Goal: Obtain resource: Download file/media

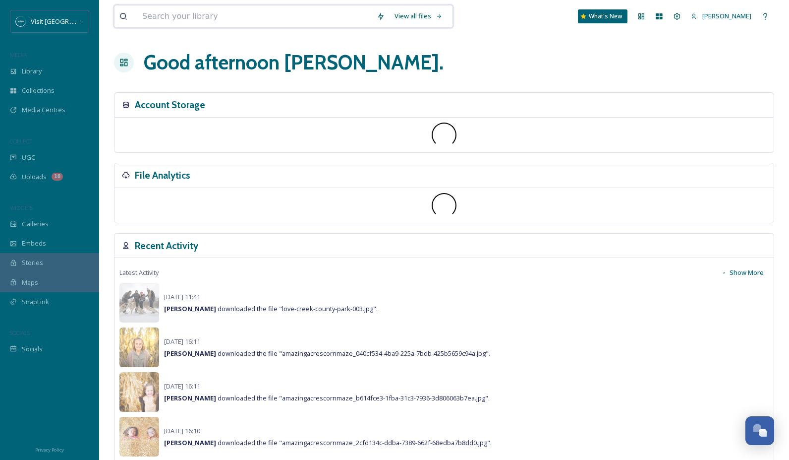
click at [201, 18] on input at bounding box center [254, 16] width 234 height 22
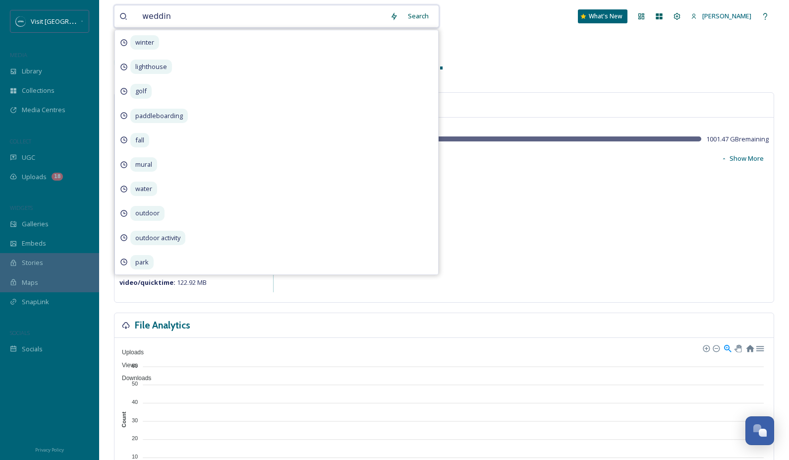
type input "wedding"
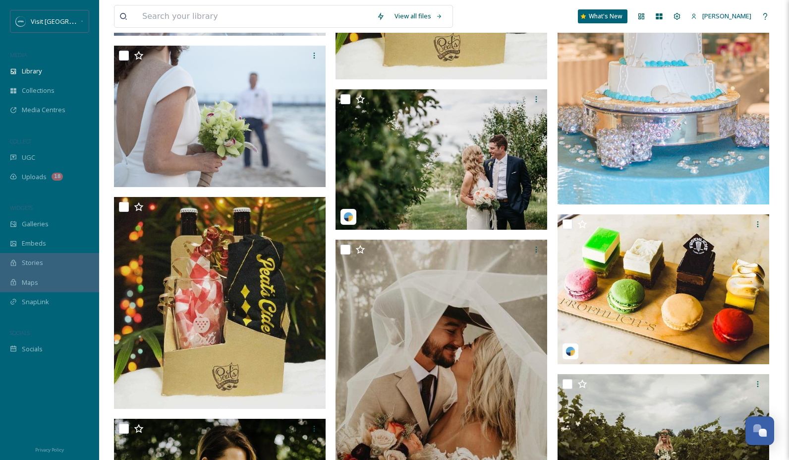
scroll to position [1652, 0]
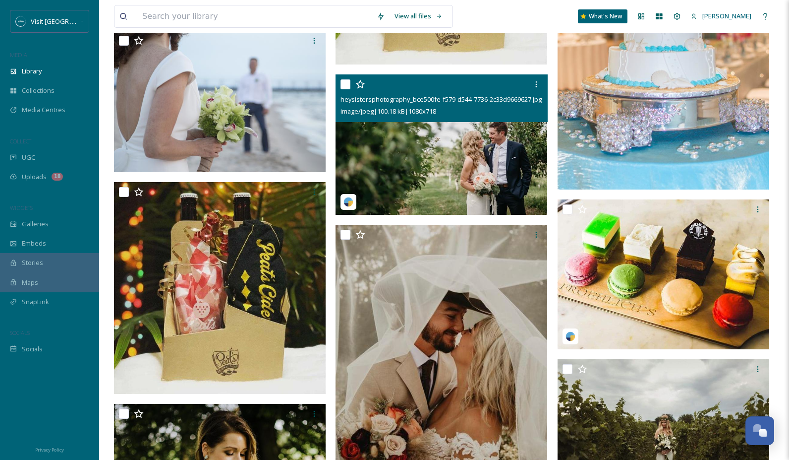
click at [469, 148] on img at bounding box center [442, 144] width 212 height 141
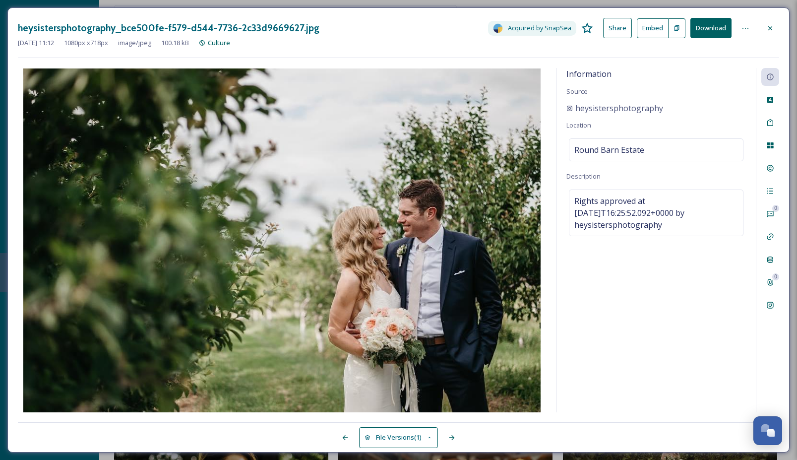
click at [706, 28] on button "Download" at bounding box center [710, 28] width 41 height 20
click at [412, 42] on div "[DATE] 11:12 1080 px x 718 px image/jpeg 100.18 kB Culture" at bounding box center [398, 42] width 761 height 9
click at [772, 30] on icon at bounding box center [770, 28] width 8 height 8
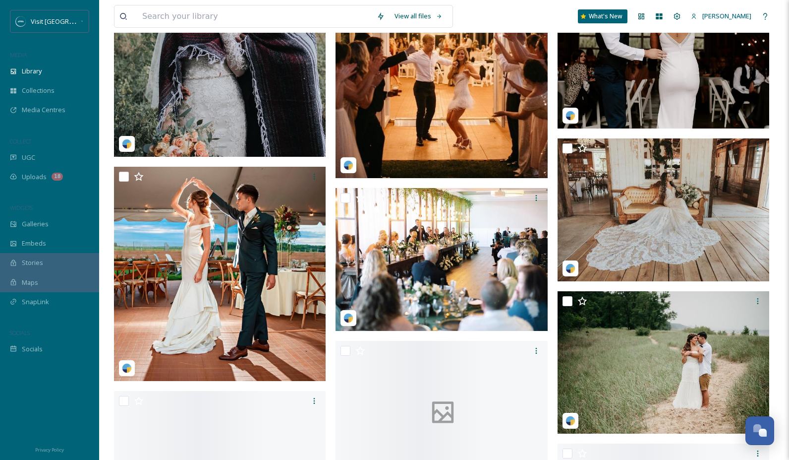
scroll to position [3518, 0]
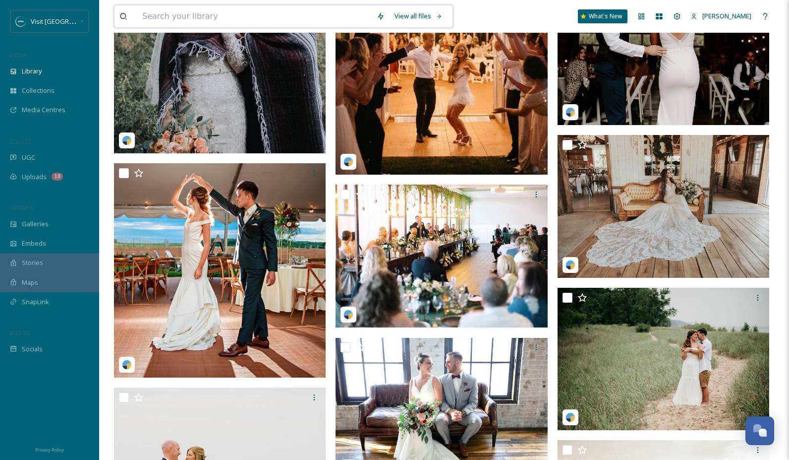
click at [254, 15] on input at bounding box center [254, 16] width 234 height 22
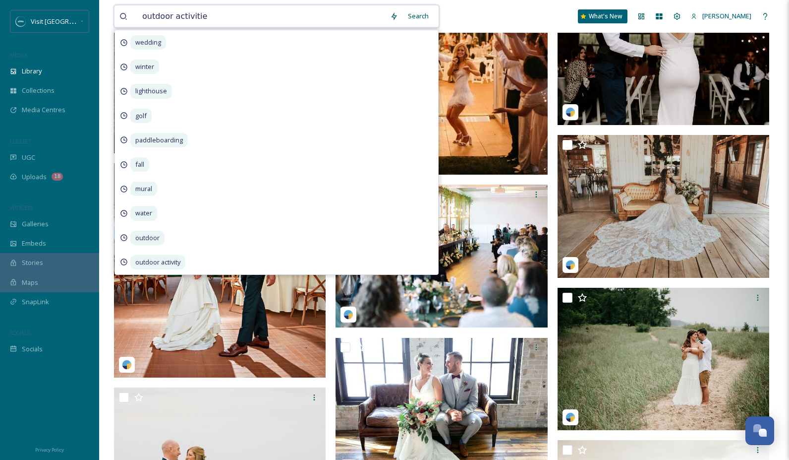
type input "outdoor activities"
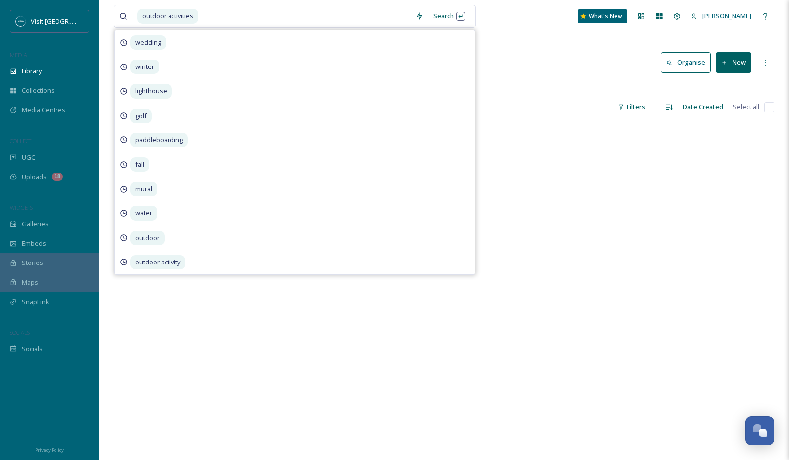
click at [496, 43] on div "outdoor activities Search wedding winter lighthouse golf paddleboarding fall mu…" at bounding box center [444, 290] width 690 height 581
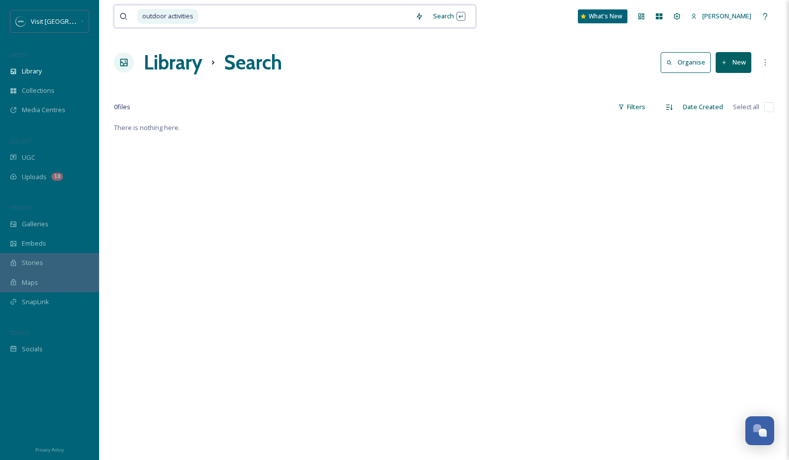
click at [228, 16] on input at bounding box center [304, 16] width 211 height 22
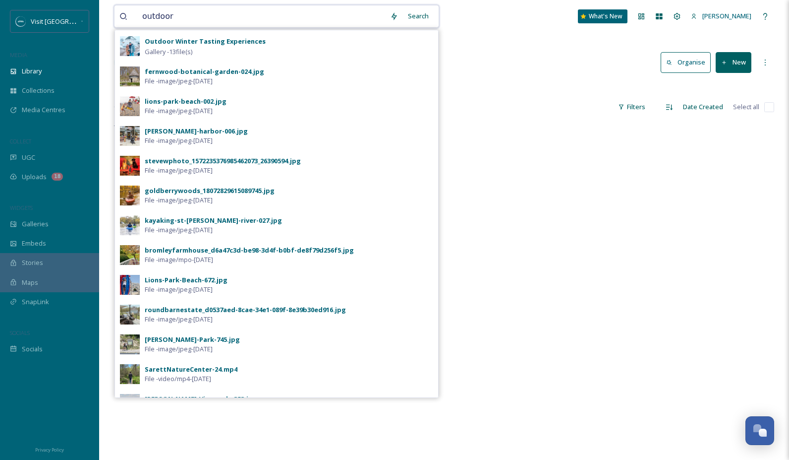
type input "outdoor"
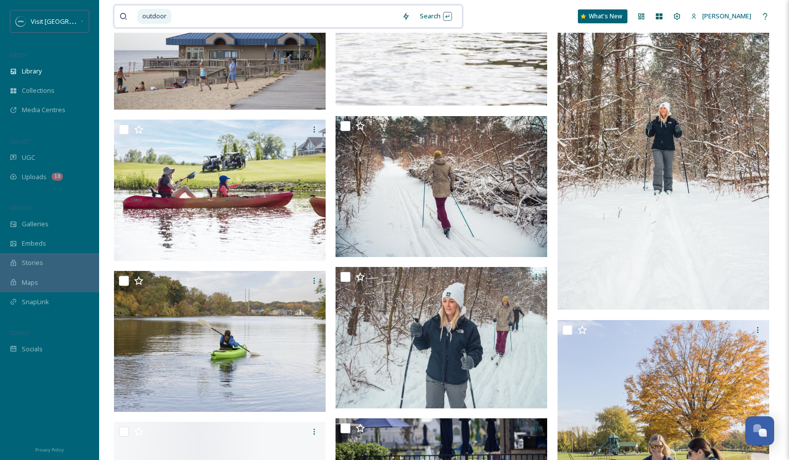
scroll to position [1614, 0]
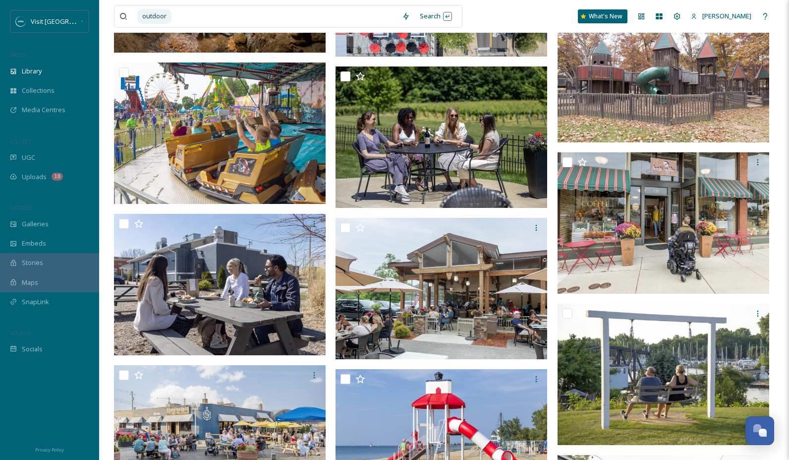
scroll to position [2900, 0]
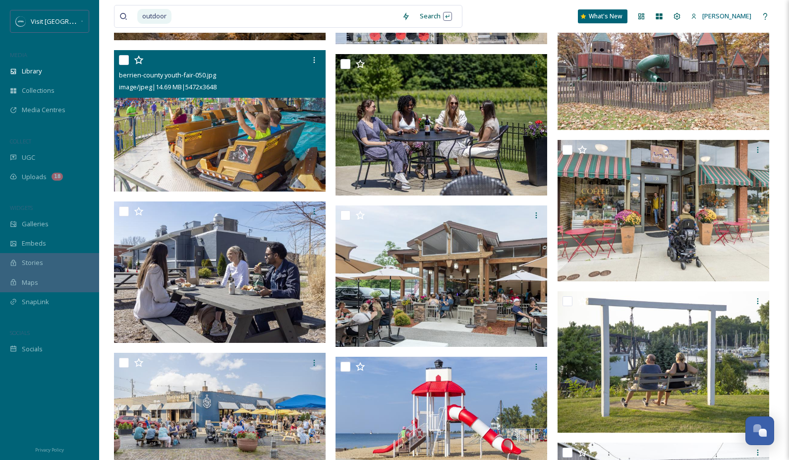
click at [271, 138] on img at bounding box center [220, 120] width 212 height 141
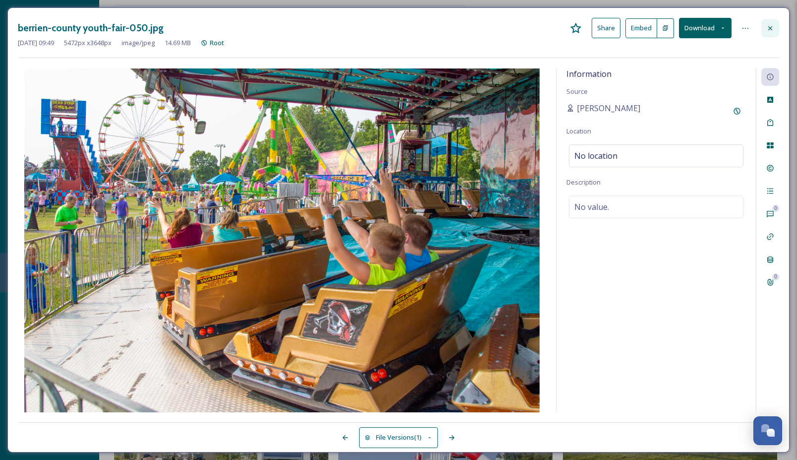
click at [770, 24] on icon at bounding box center [770, 28] width 8 height 8
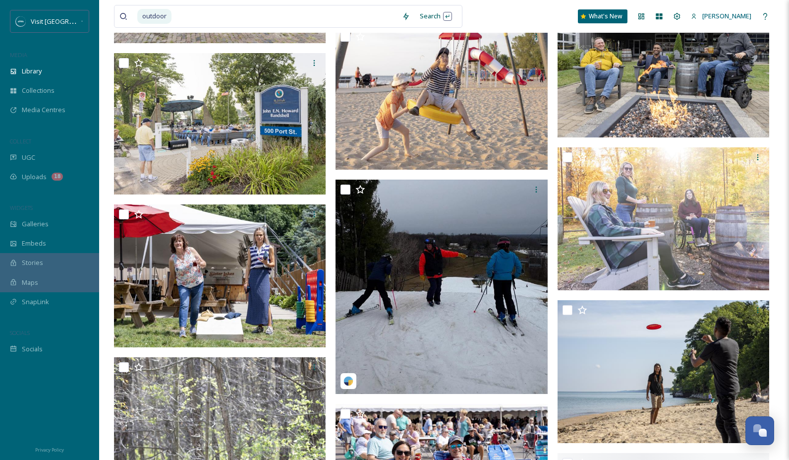
scroll to position [3507, 0]
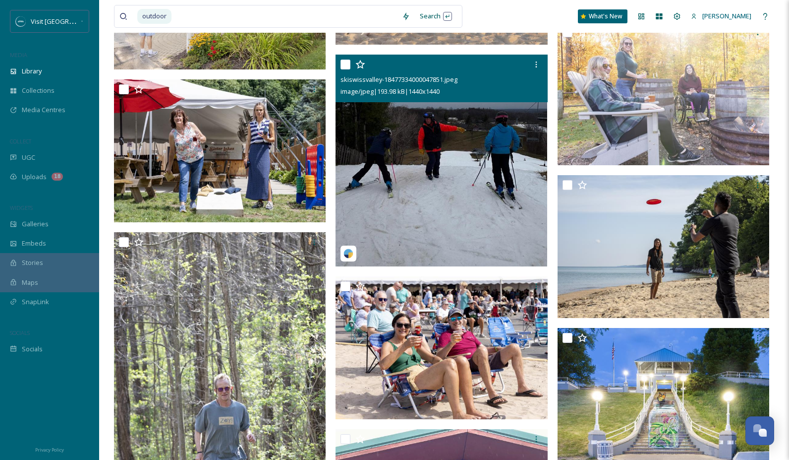
click at [433, 163] on img at bounding box center [442, 161] width 212 height 212
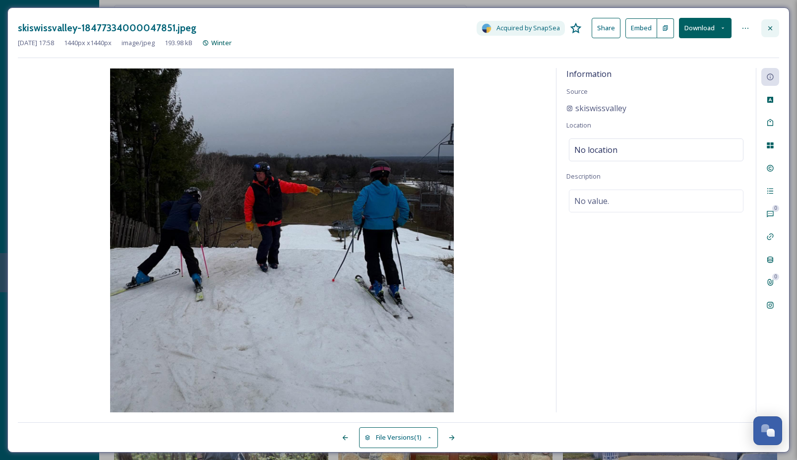
click at [772, 24] on icon at bounding box center [770, 28] width 8 height 8
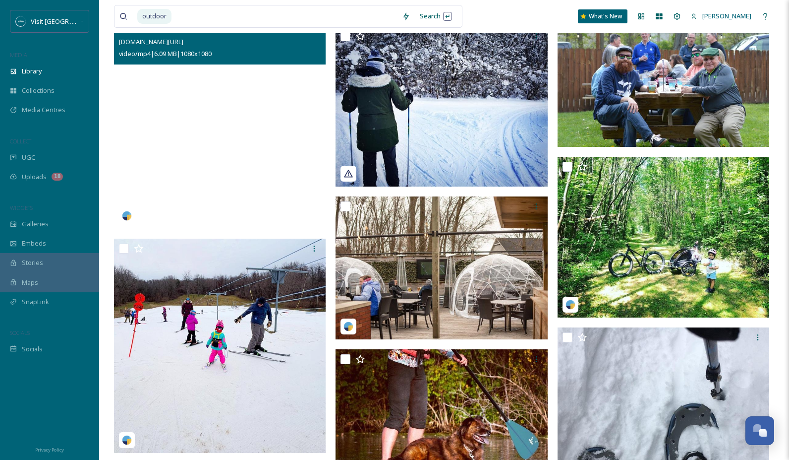
scroll to position [4281, 0]
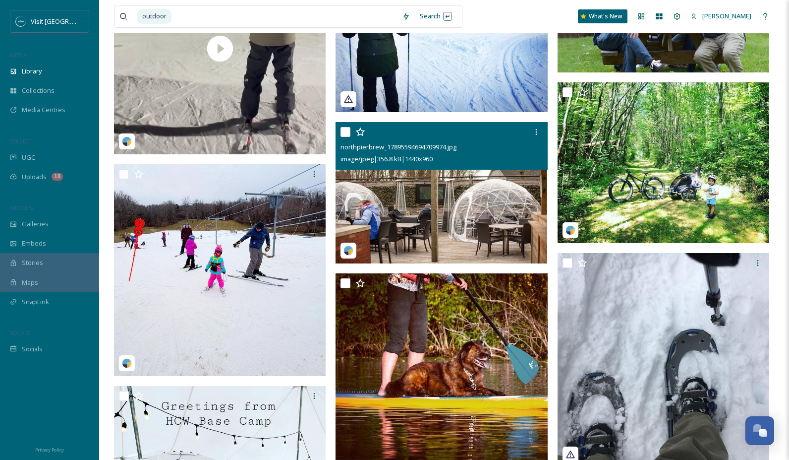
click at [439, 205] on img at bounding box center [442, 192] width 212 height 141
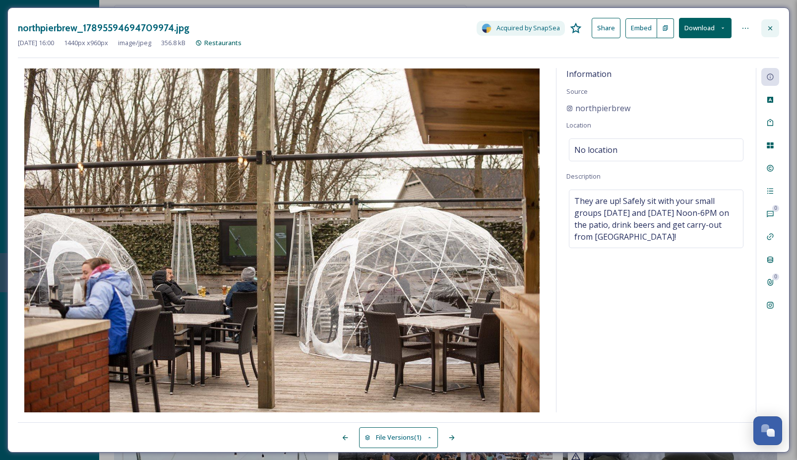
click at [769, 29] on icon at bounding box center [770, 28] width 8 height 8
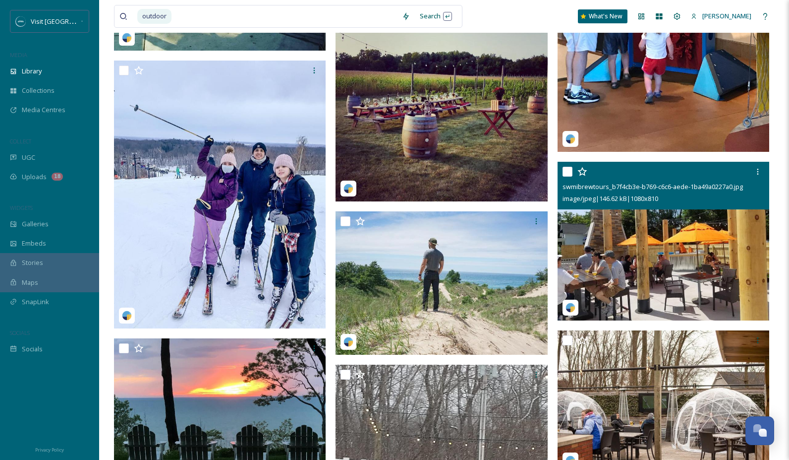
scroll to position [5909, 0]
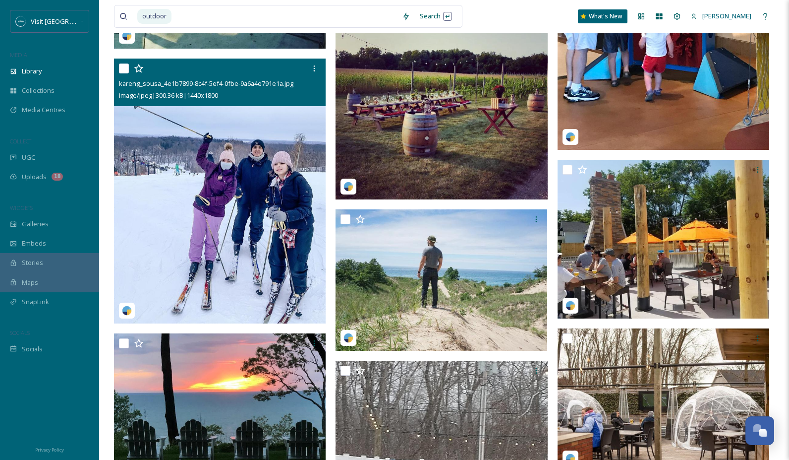
click at [259, 207] on img at bounding box center [220, 190] width 212 height 265
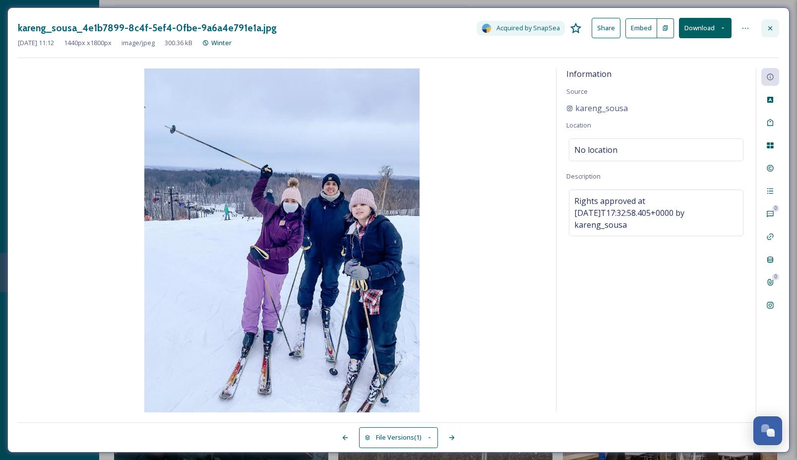
click at [766, 28] on icon at bounding box center [770, 28] width 8 height 8
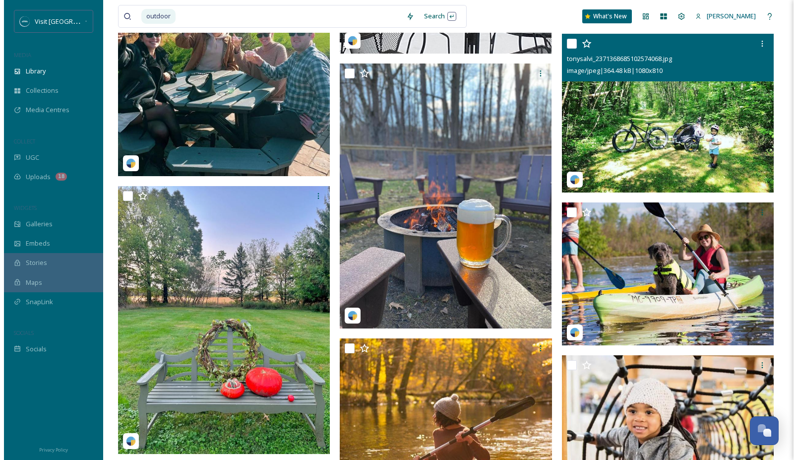
scroll to position [6492, 0]
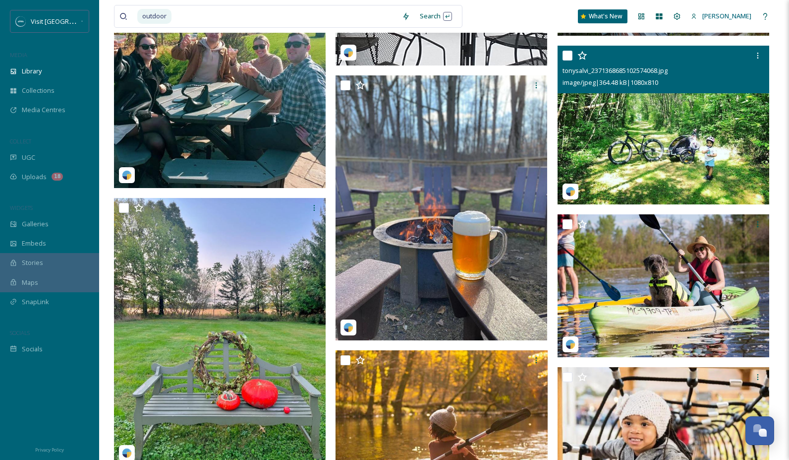
click at [651, 129] on img at bounding box center [664, 125] width 212 height 159
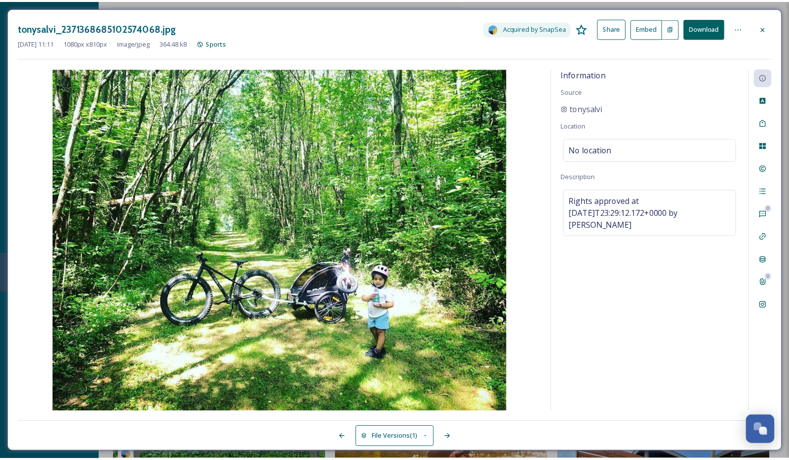
scroll to position [6495, 0]
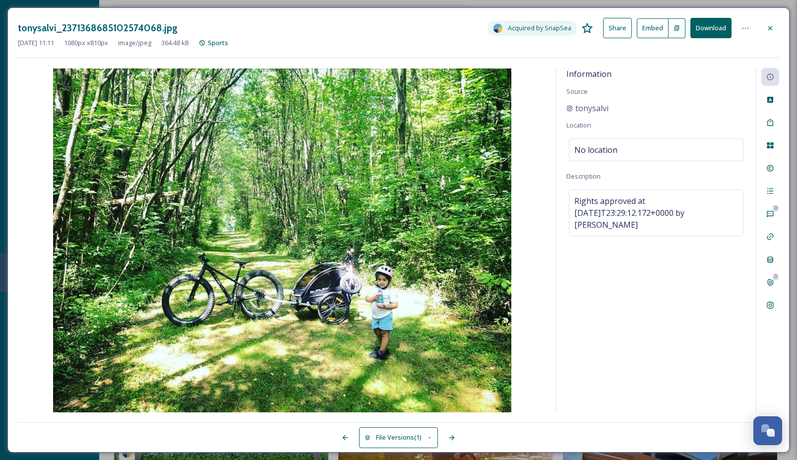
click at [710, 28] on button "Download" at bounding box center [710, 28] width 41 height 20
click at [771, 22] on div at bounding box center [770, 28] width 18 height 18
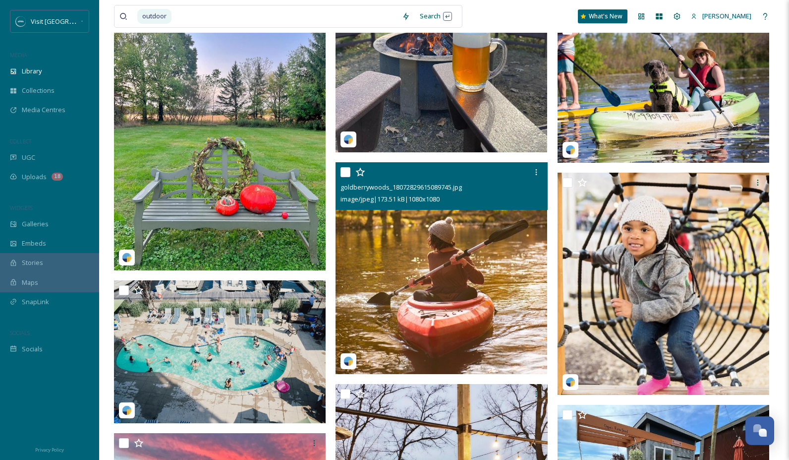
scroll to position [6719, 0]
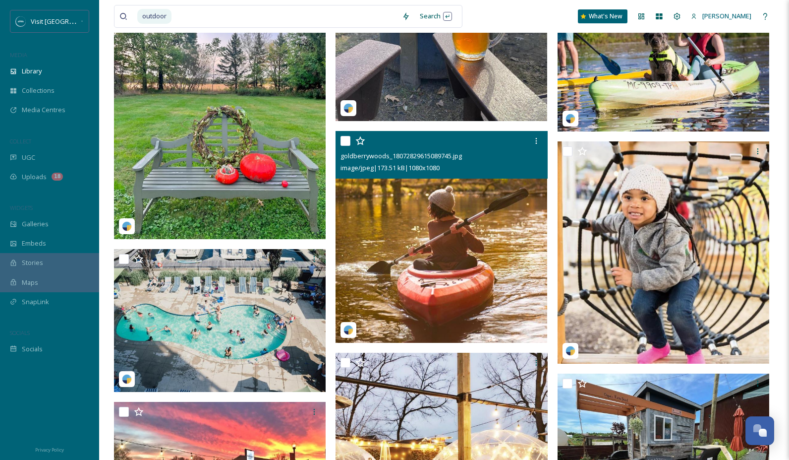
click at [412, 242] on img at bounding box center [442, 237] width 212 height 212
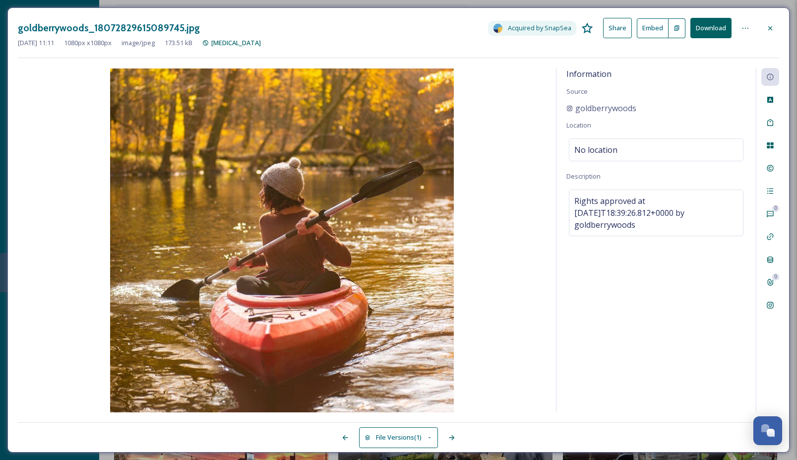
click at [709, 27] on button "Download" at bounding box center [710, 28] width 41 height 20
click at [774, 27] on div at bounding box center [770, 28] width 18 height 18
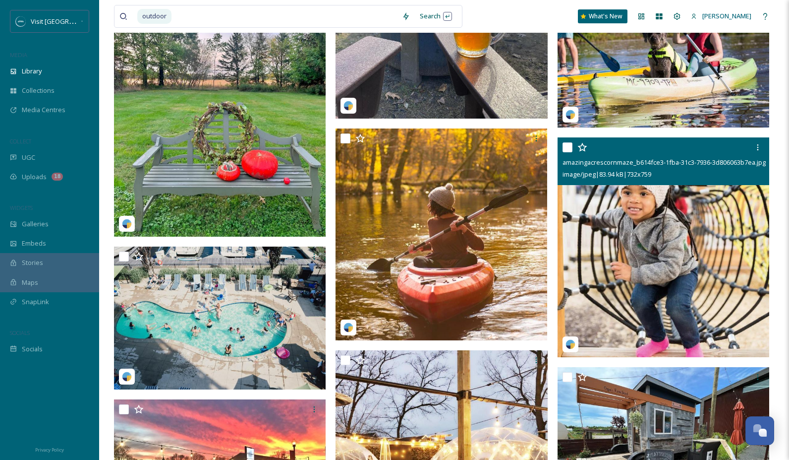
scroll to position [6725, 0]
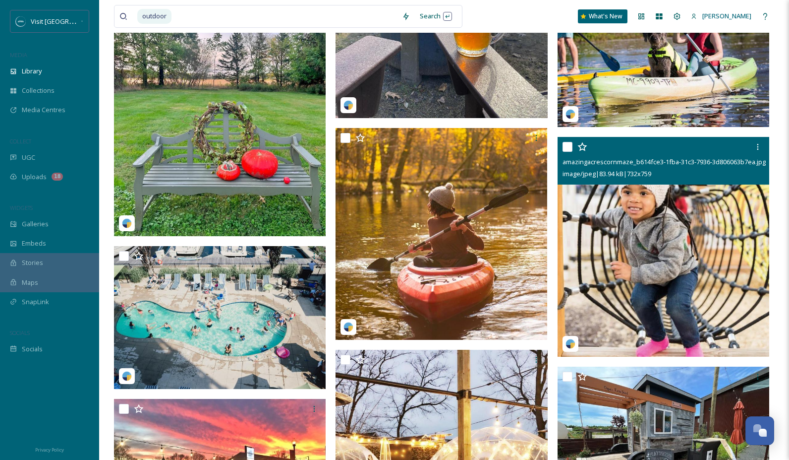
click at [662, 228] on img at bounding box center [664, 247] width 212 height 220
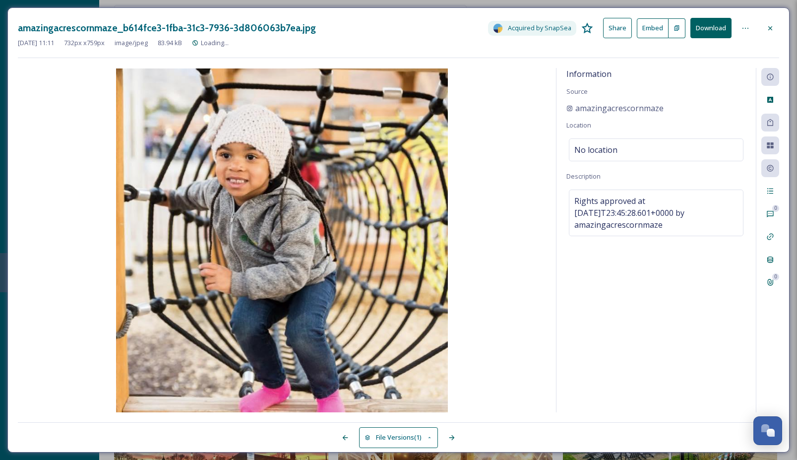
click at [711, 24] on button "Download" at bounding box center [710, 28] width 41 height 20
click at [772, 28] on icon at bounding box center [770, 28] width 8 height 8
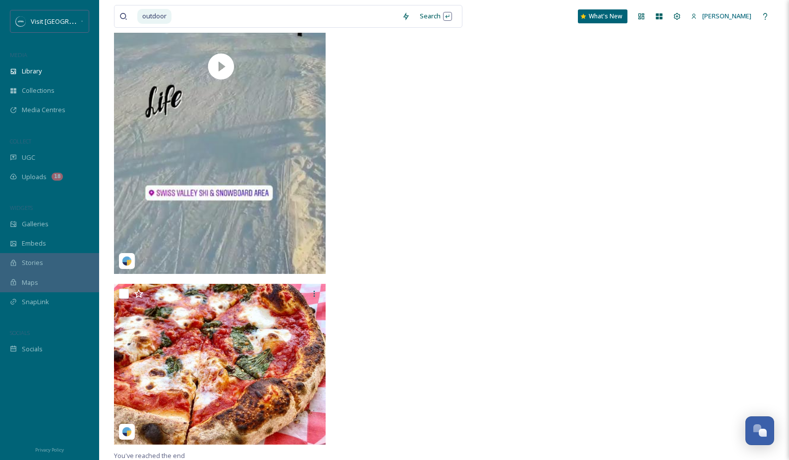
scroll to position [9542, 0]
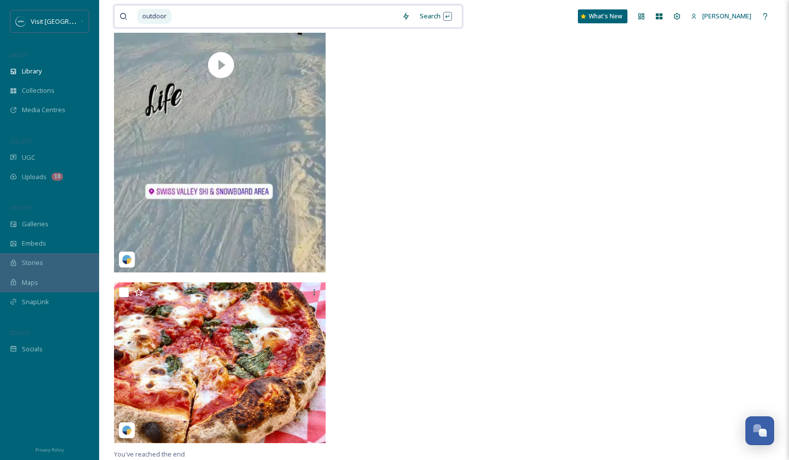
click at [259, 14] on input at bounding box center [285, 16] width 225 height 22
type input "o"
type input "golf"
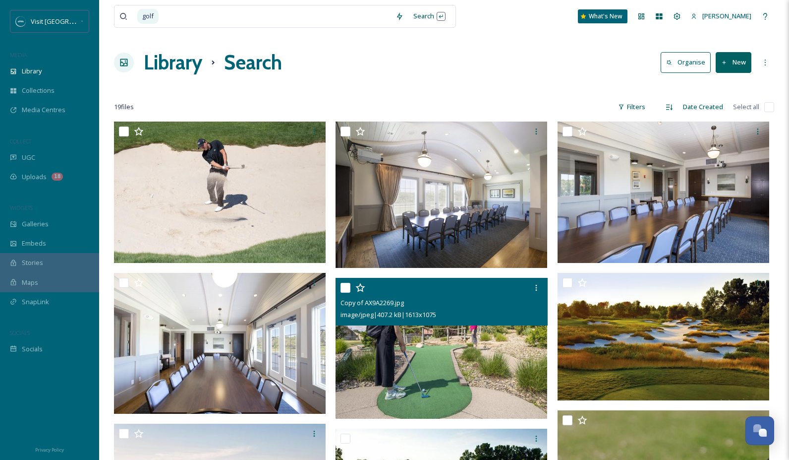
click at [456, 343] on img at bounding box center [442, 348] width 212 height 141
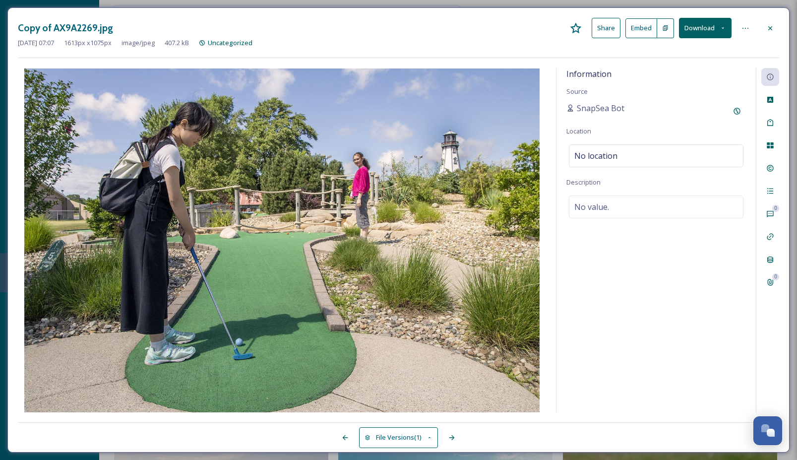
drag, startPoint x: 769, startPoint y: 31, endPoint x: 762, endPoint y: 47, distance: 17.5
click at [769, 31] on icon at bounding box center [770, 28] width 8 height 8
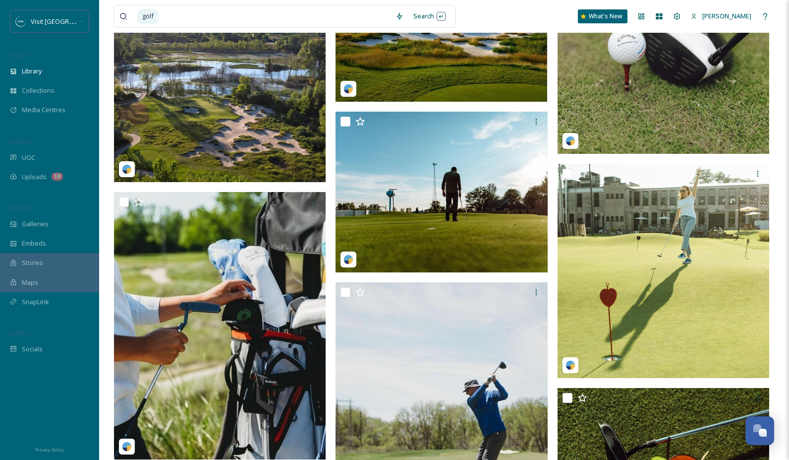
scroll to position [460, 0]
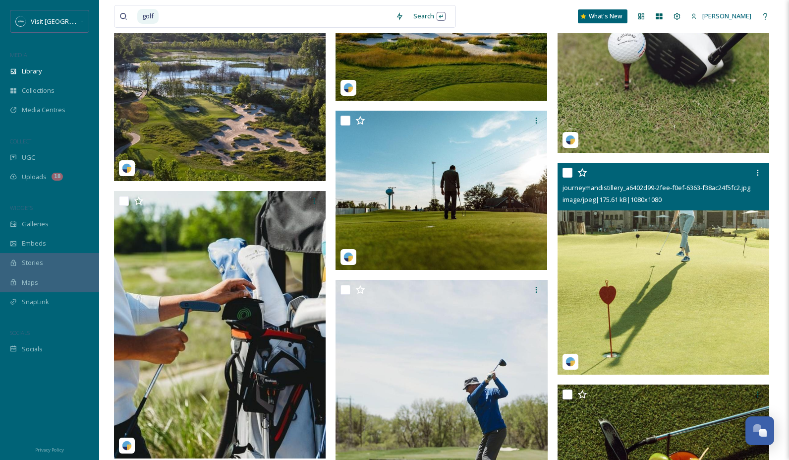
click at [624, 259] on img at bounding box center [664, 269] width 212 height 212
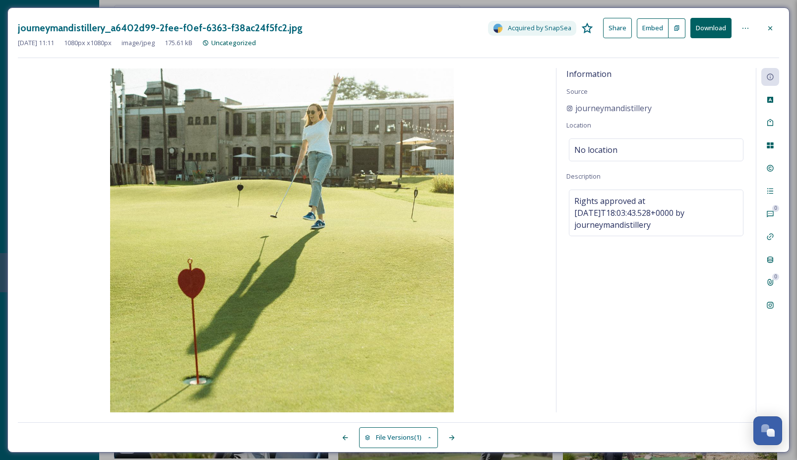
click at [718, 26] on button "Download" at bounding box center [710, 28] width 41 height 20
click at [770, 25] on icon at bounding box center [770, 28] width 8 height 8
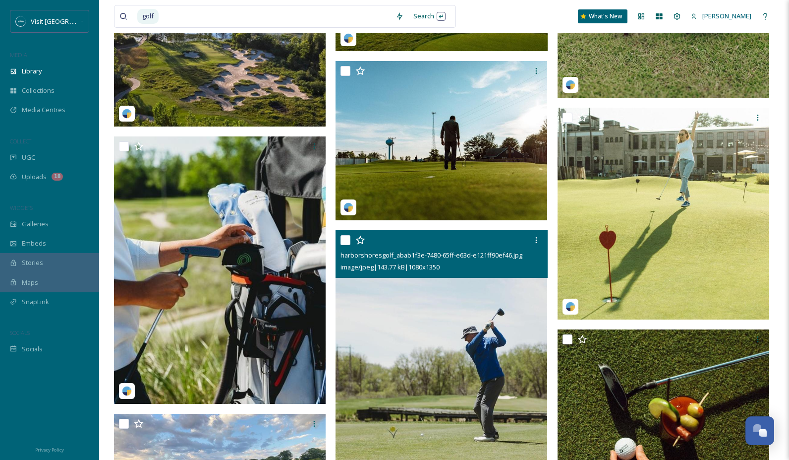
scroll to position [546, 0]
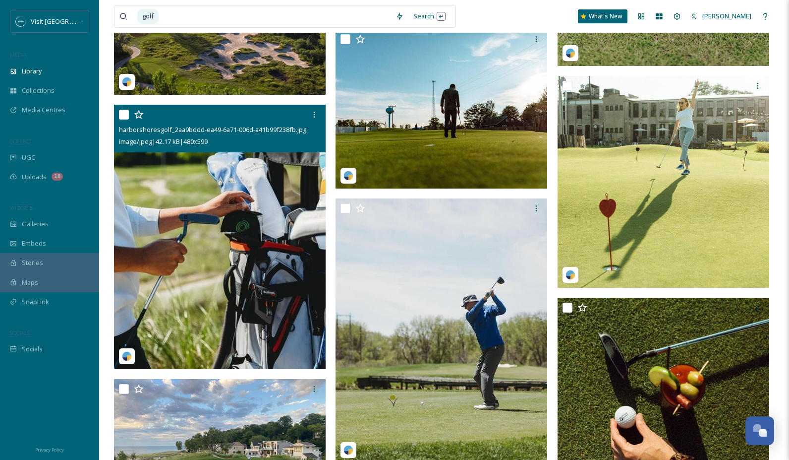
click at [251, 259] on img at bounding box center [220, 237] width 212 height 264
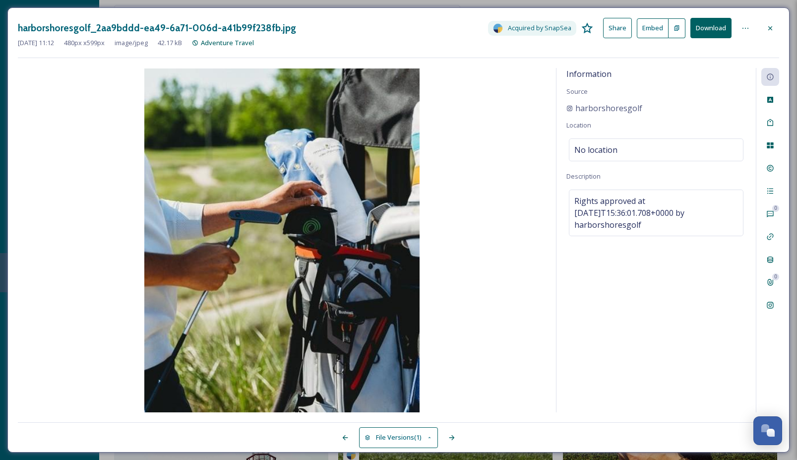
click at [725, 27] on button "Download" at bounding box center [710, 28] width 41 height 20
click at [769, 28] on icon at bounding box center [770, 28] width 4 height 4
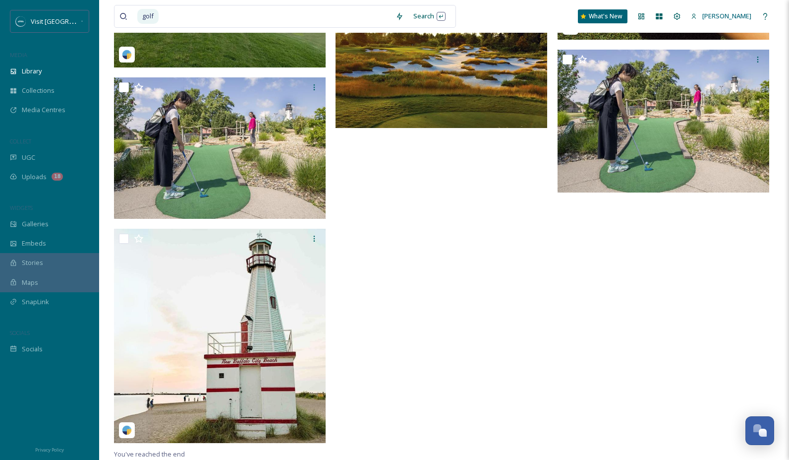
scroll to position [1016, 0]
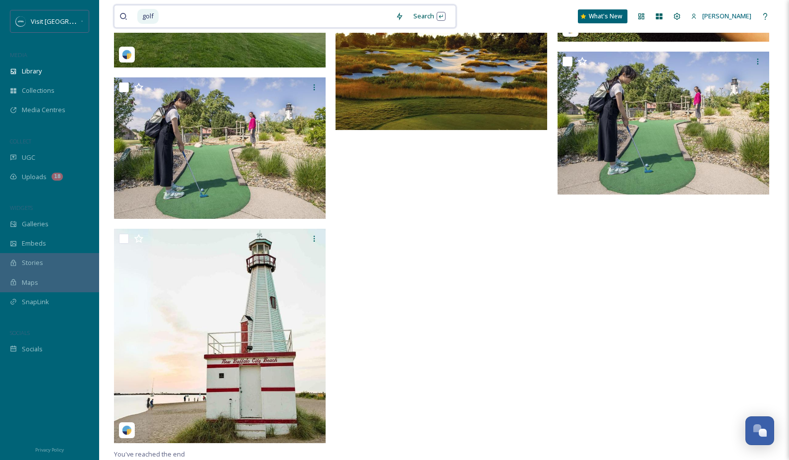
click at [177, 19] on input at bounding box center [275, 16] width 231 height 22
type input "g"
type input "fishing"
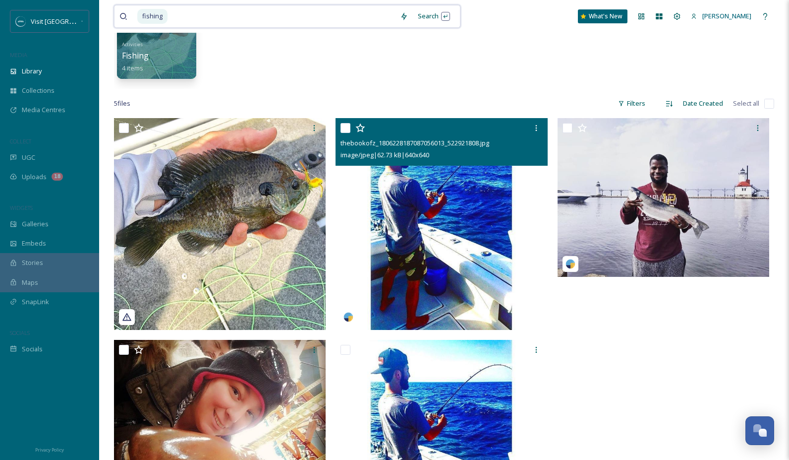
scroll to position [106, 0]
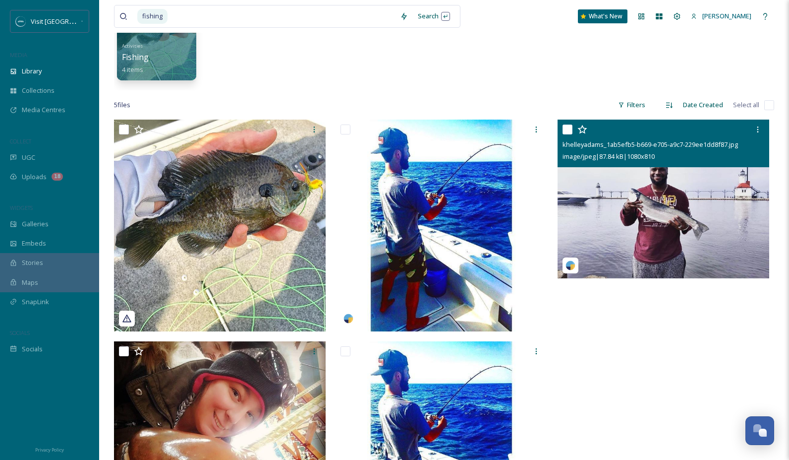
click at [646, 225] on img at bounding box center [664, 198] width 212 height 159
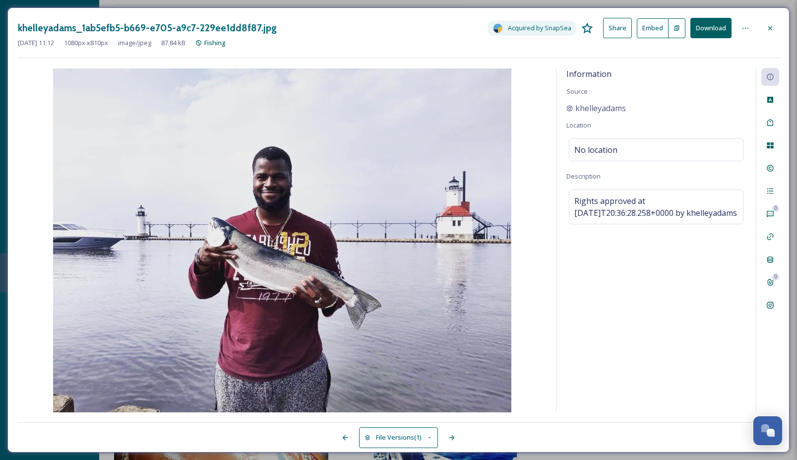
click at [710, 28] on button "Download" at bounding box center [710, 28] width 41 height 20
click at [769, 26] on icon at bounding box center [770, 28] width 8 height 8
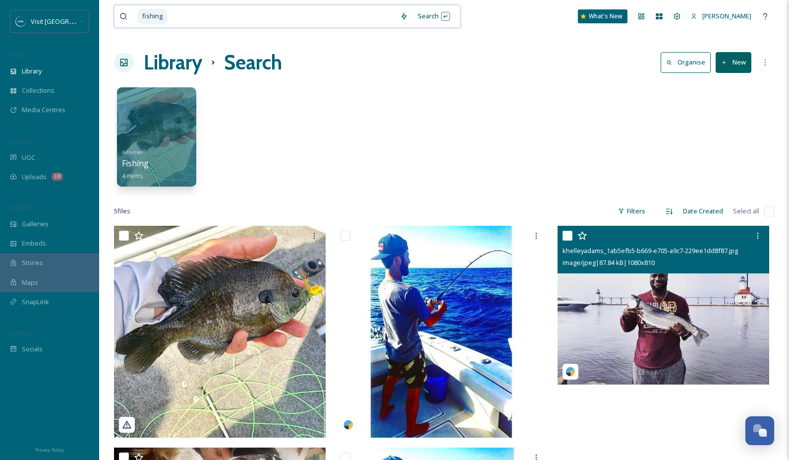
click at [205, 18] on input at bounding box center [282, 16] width 227 height 22
type input "f"
type input "boat"
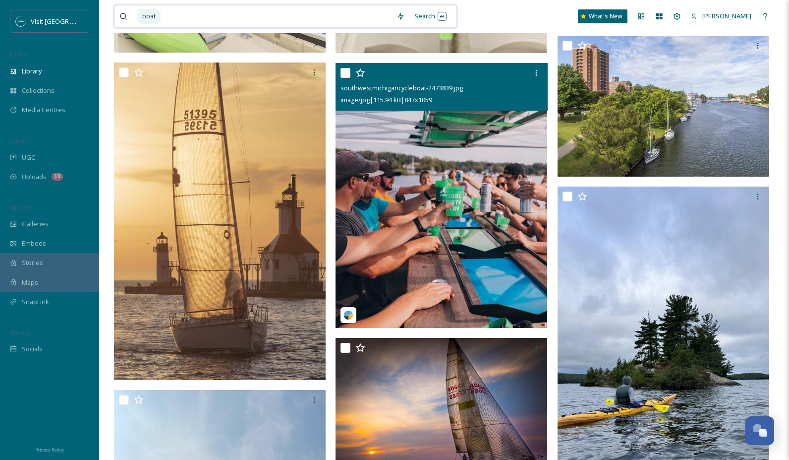
scroll to position [1566, 0]
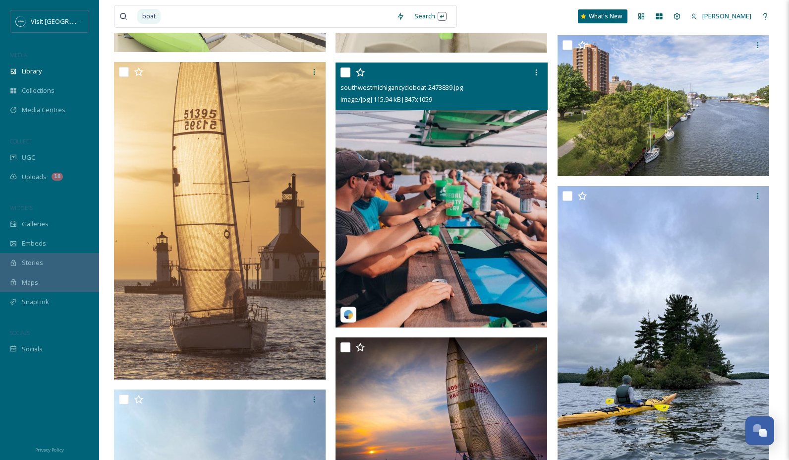
click at [477, 150] on img at bounding box center [442, 194] width 212 height 265
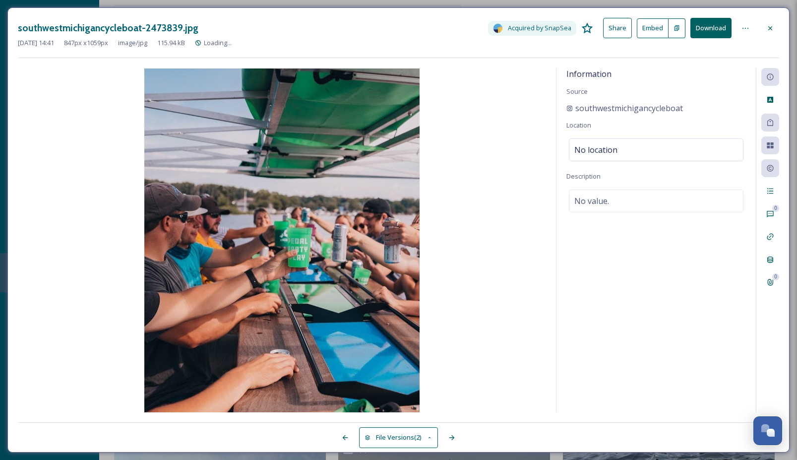
click at [710, 31] on button "Download" at bounding box center [710, 28] width 41 height 20
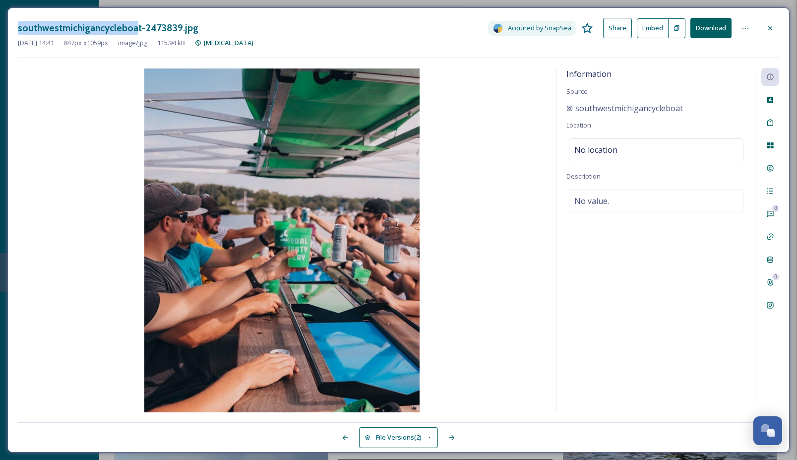
drag, startPoint x: 123, startPoint y: 27, endPoint x: 17, endPoint y: 30, distance: 106.6
click at [17, 30] on div "southwestmichigancycleboat-2473839.jpg Acquired by SnapSea Share Embed Download…" at bounding box center [398, 229] width 782 height 445
copy h3 "southwestmichigancycleboa"
click at [771, 27] on icon at bounding box center [770, 28] width 4 height 4
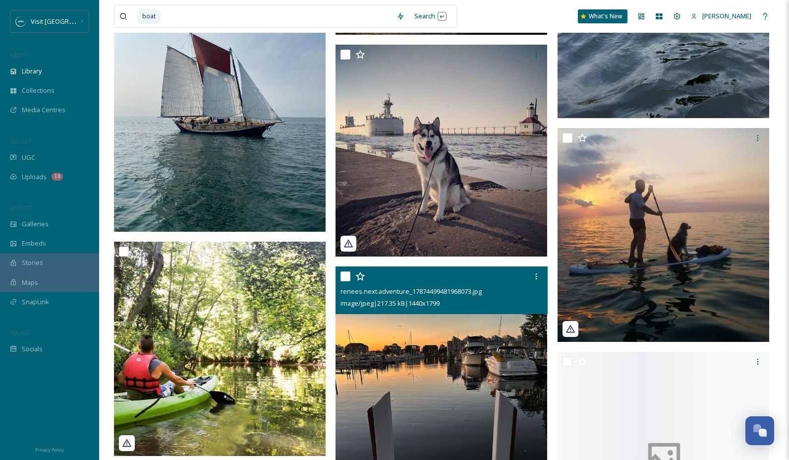
scroll to position [2145, 0]
